Goal: Information Seeking & Learning: Learn about a topic

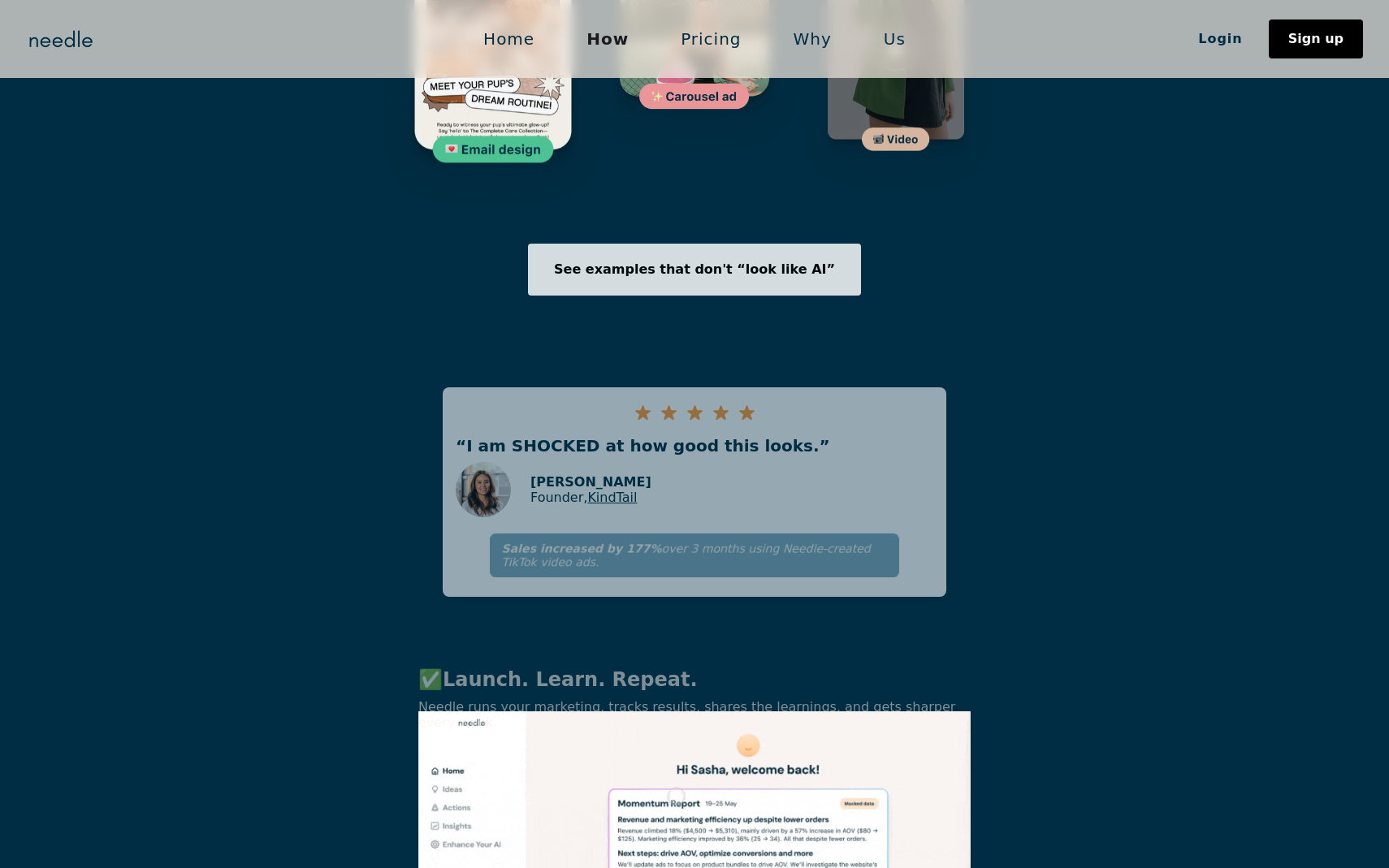
scroll to position [4182, 0]
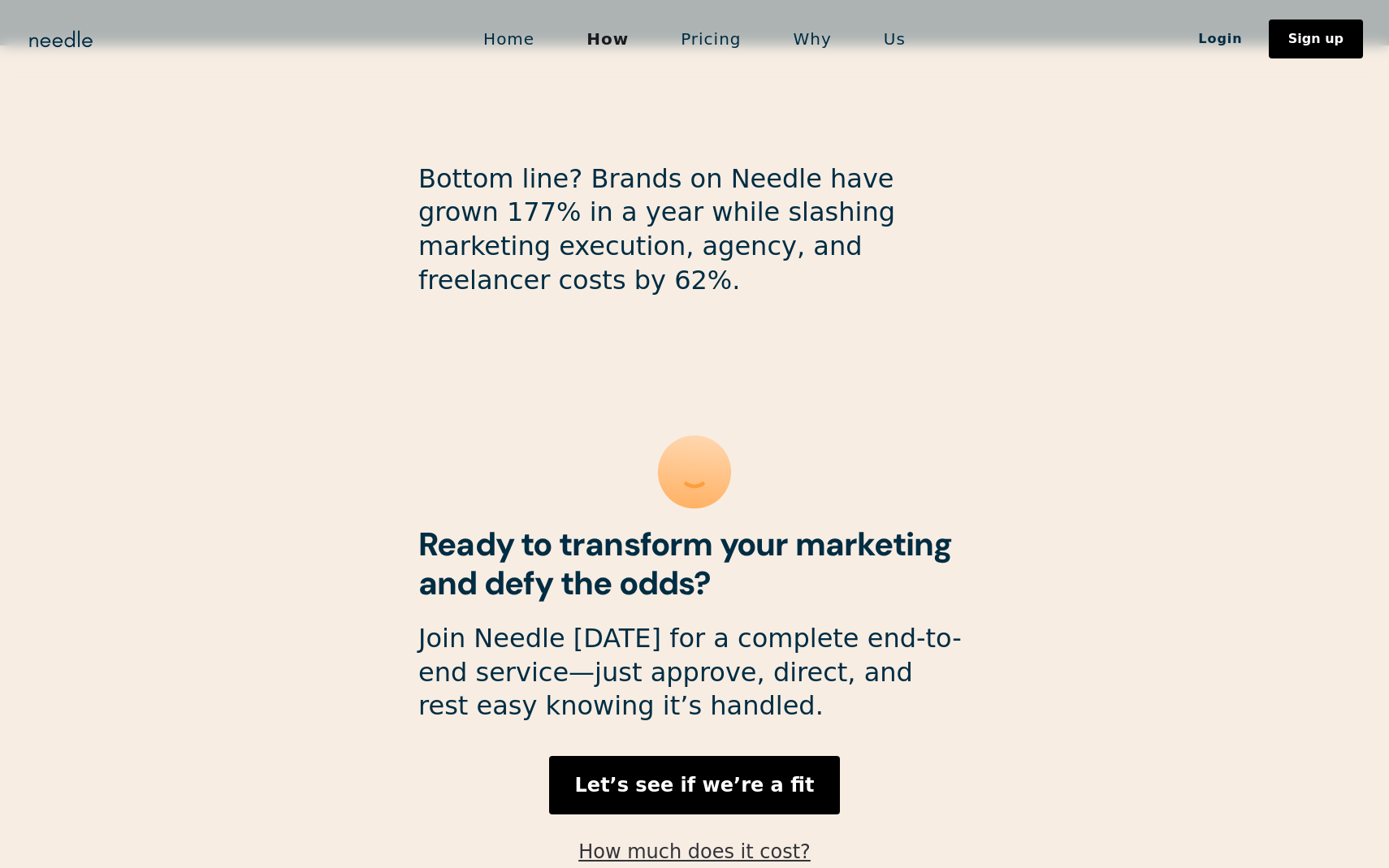
click at [677, 841] on link "How much does it cost?" at bounding box center [694, 852] width 232 height 23
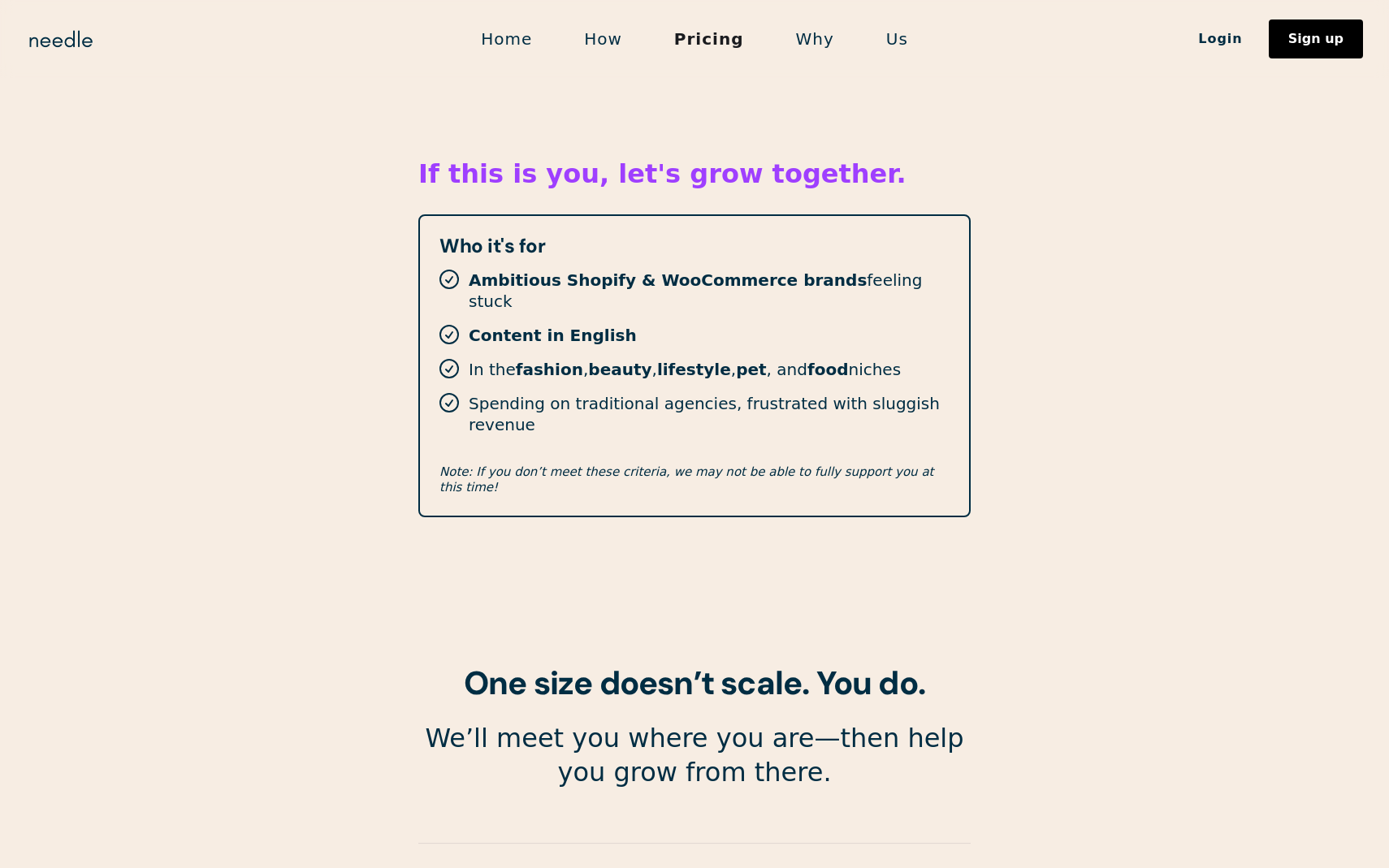
scroll to position [2767, 0]
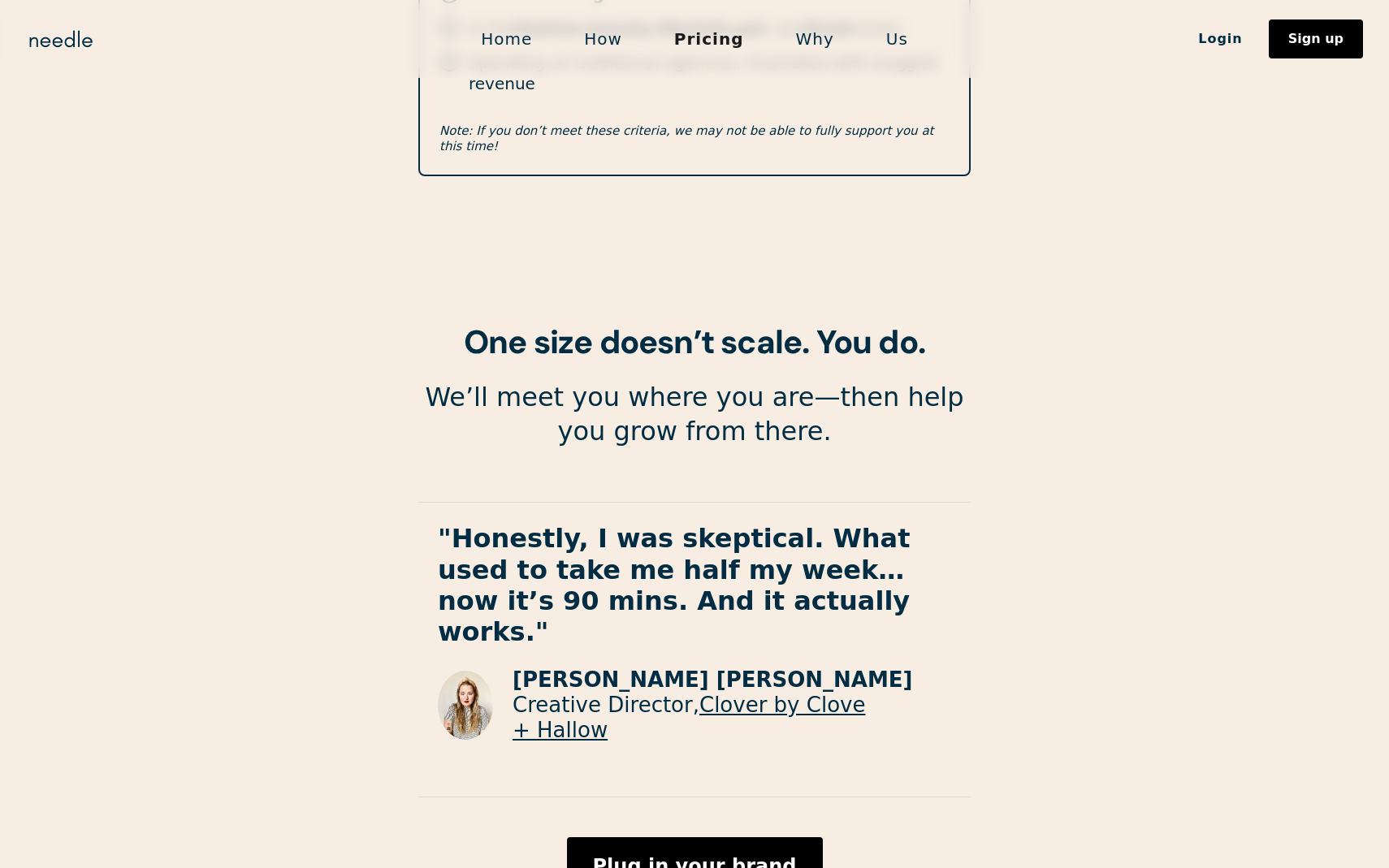
click at [799, 43] on link "Why" at bounding box center [815, 39] width 90 height 34
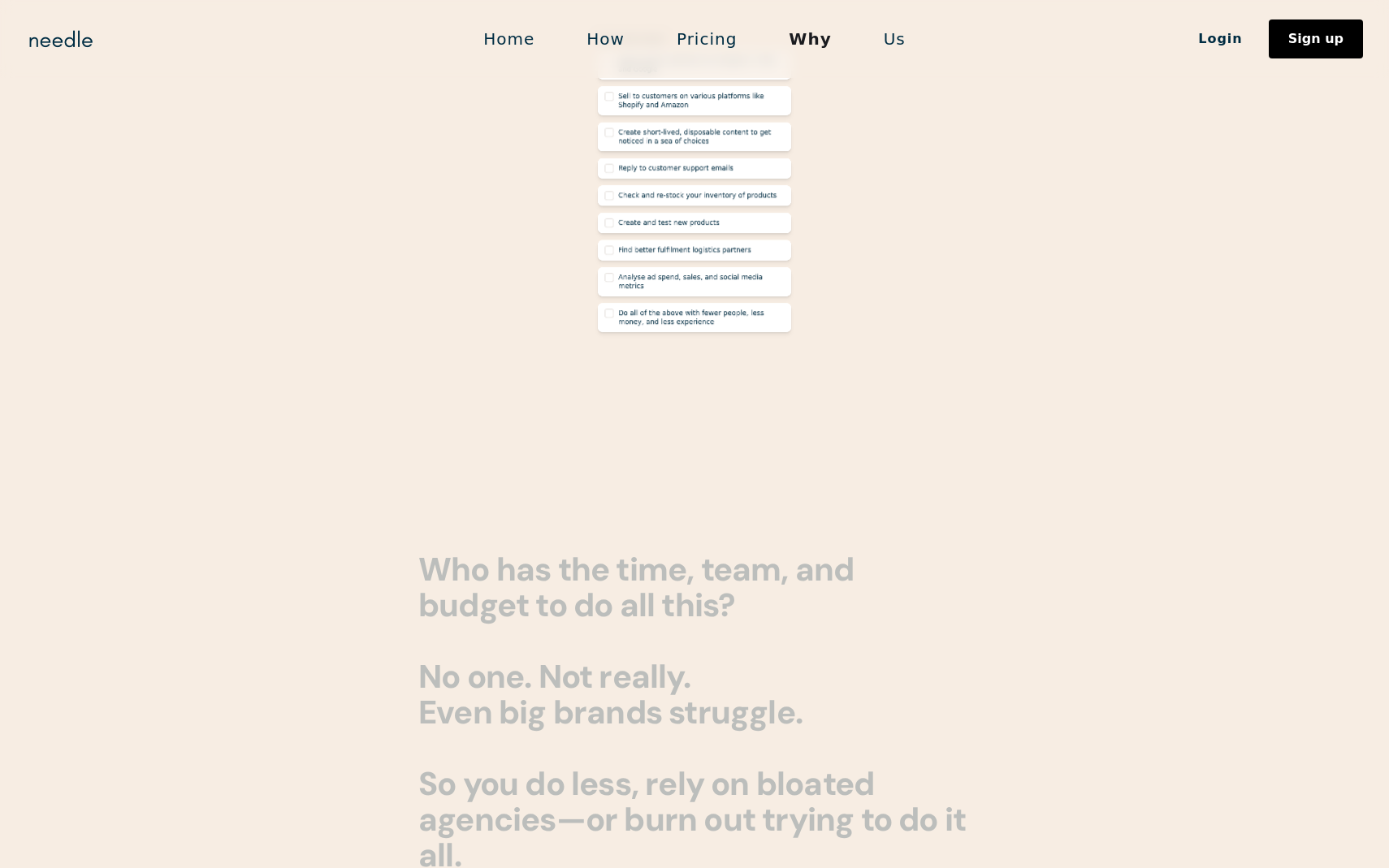
scroll to position [1224, 0]
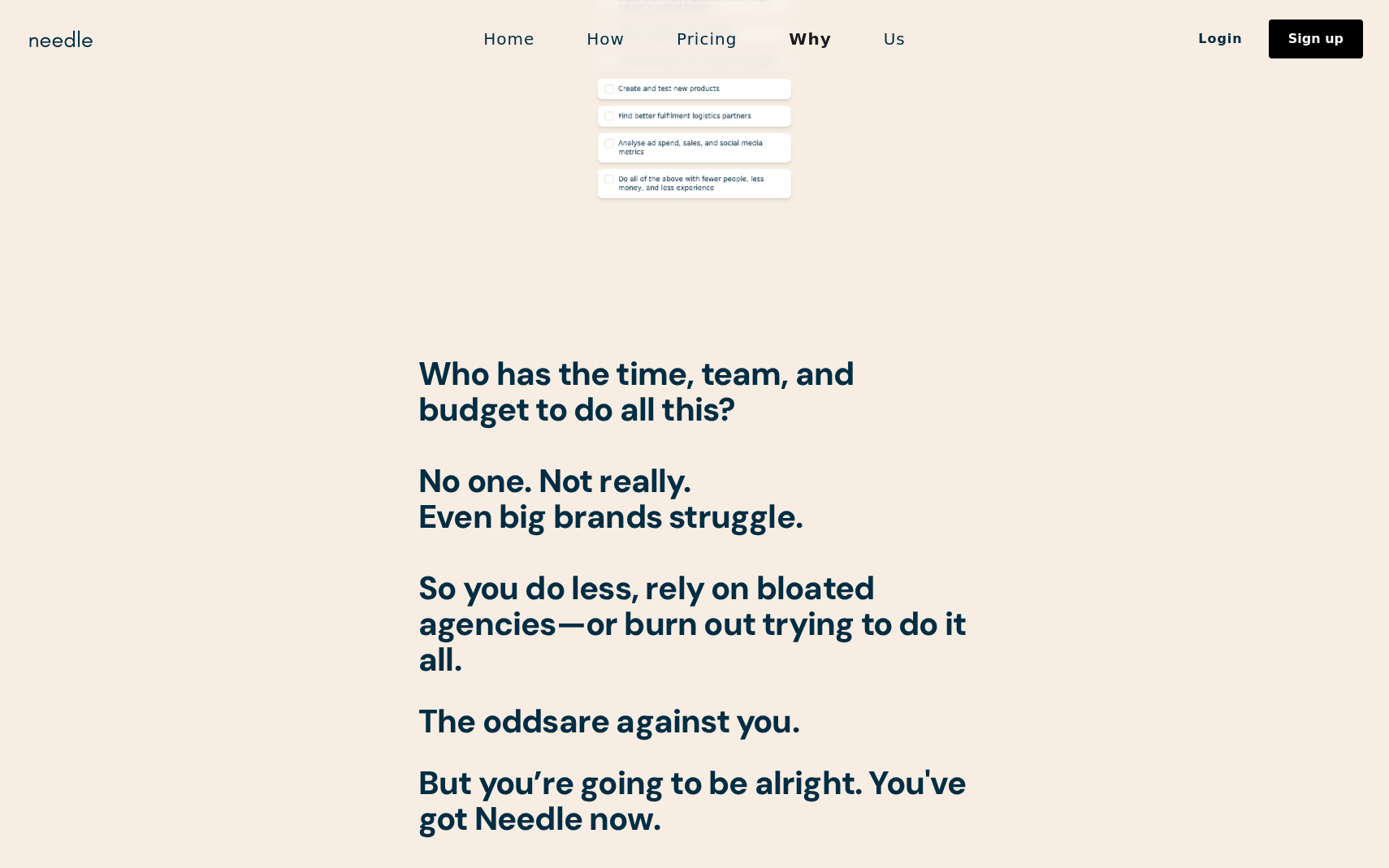
click at [874, 44] on link "Us" at bounding box center [894, 39] width 74 height 34
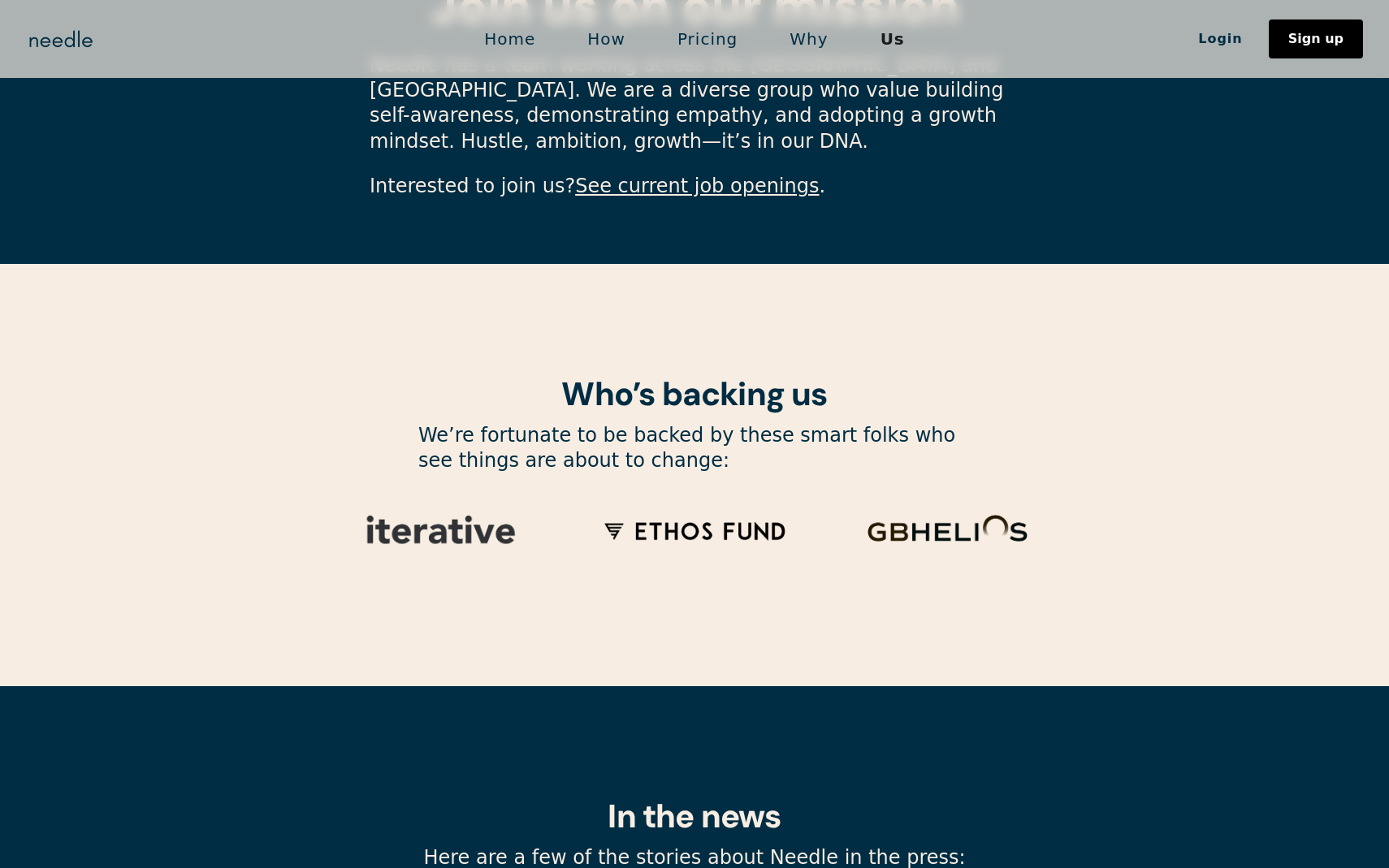
scroll to position [5010, 0]
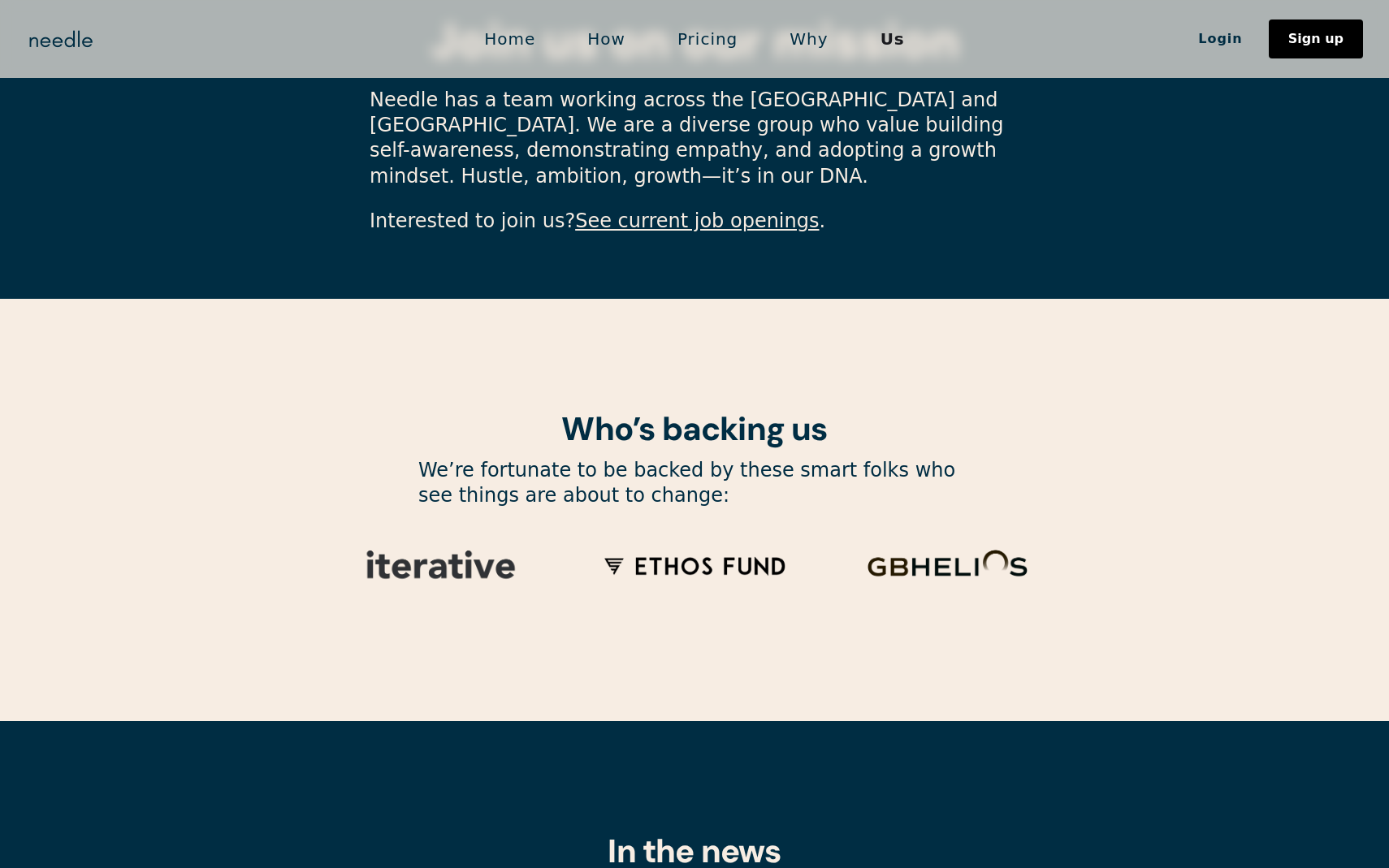
click at [514, 37] on link "Home" at bounding box center [509, 39] width 103 height 34
